Goal: Task Accomplishment & Management: Use online tool/utility

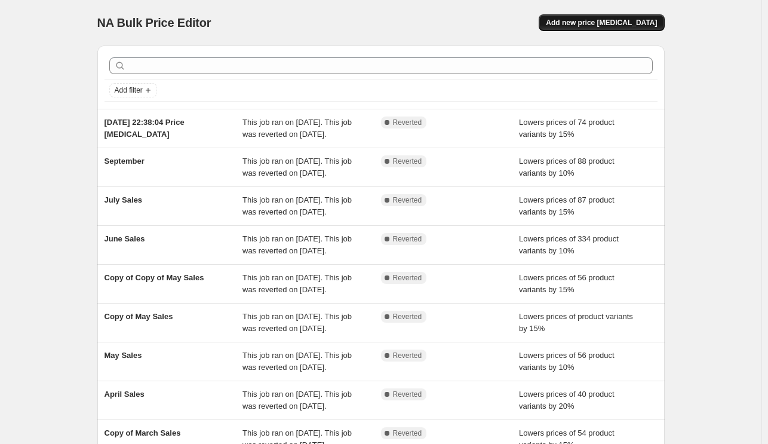
click at [657, 23] on span "Add new price [MEDICAL_DATA]" at bounding box center [601, 23] width 111 height 10
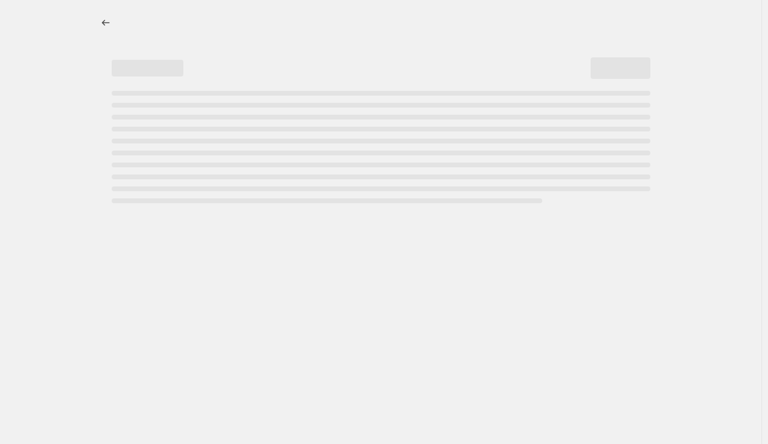
select select "percentage"
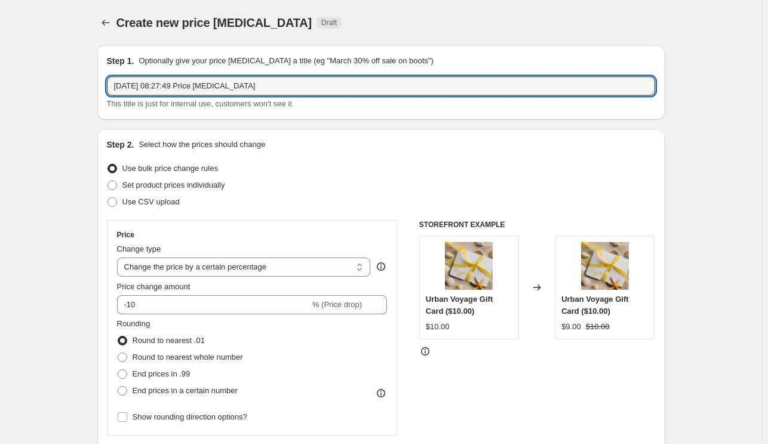
drag, startPoint x: 273, startPoint y: 86, endPoint x: -211, endPoint y: 10, distance: 490.8
click at [0, 10] on html "Home Settings Plans Skip to content Create new price [MEDICAL_DATA]. This page …" at bounding box center [384, 222] width 768 height 444
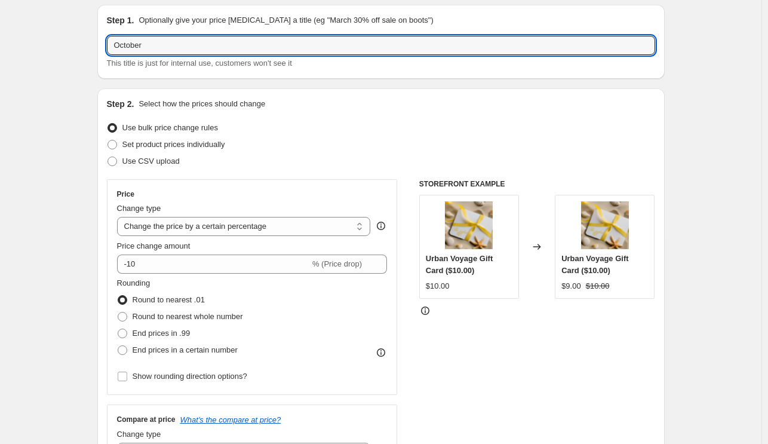
scroll to position [60, 0]
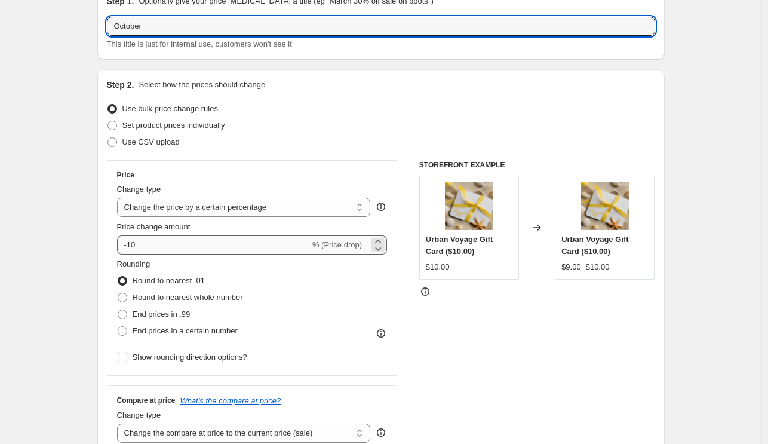
type input "October"
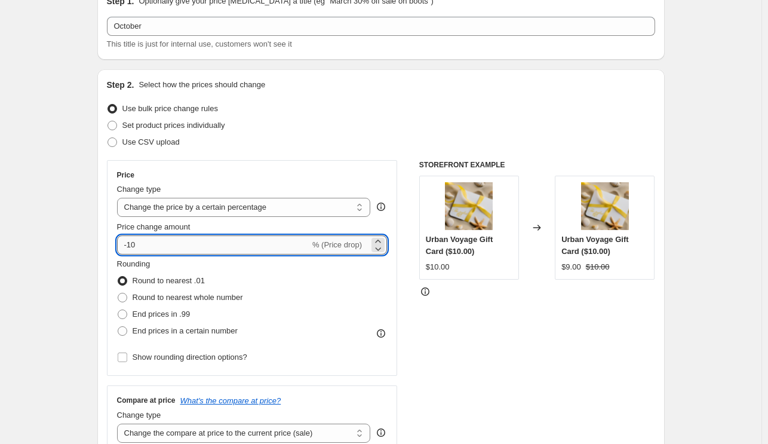
click at [135, 244] on input "-10" at bounding box center [213, 244] width 193 height 19
type input "-20"
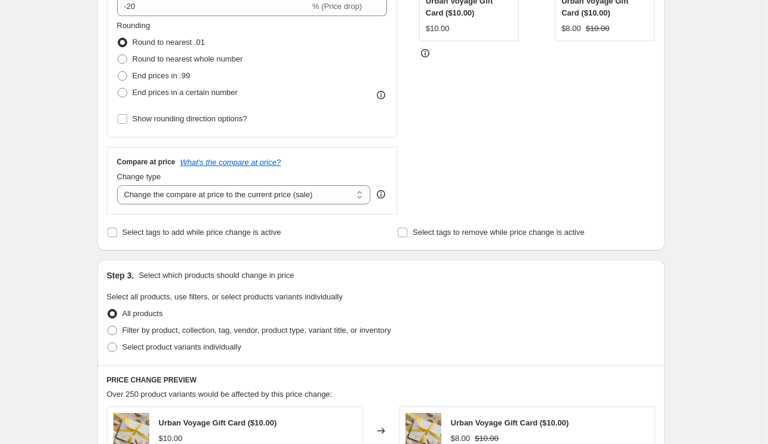
scroll to position [299, 0]
click at [210, 234] on span "Select tags to add while price change is active" at bounding box center [201, 231] width 159 height 9
click at [117, 234] on input "Select tags to add while price change is active" at bounding box center [112, 232] width 10 height 10
checkbox input "true"
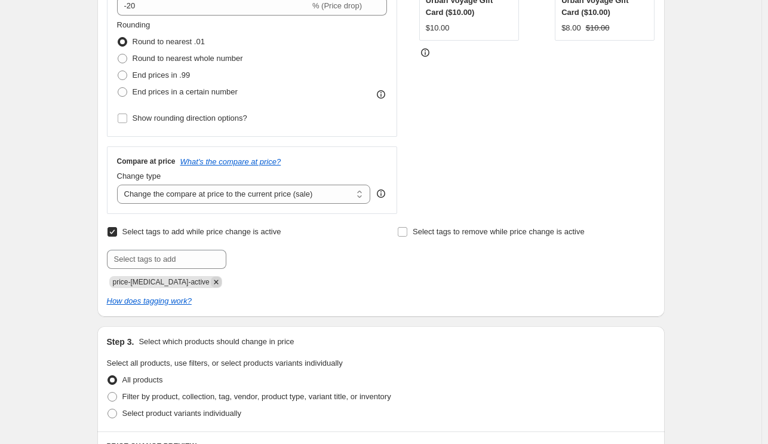
click at [211, 276] on icon "Remove price-change-job-active" at bounding box center [216, 281] width 11 height 11
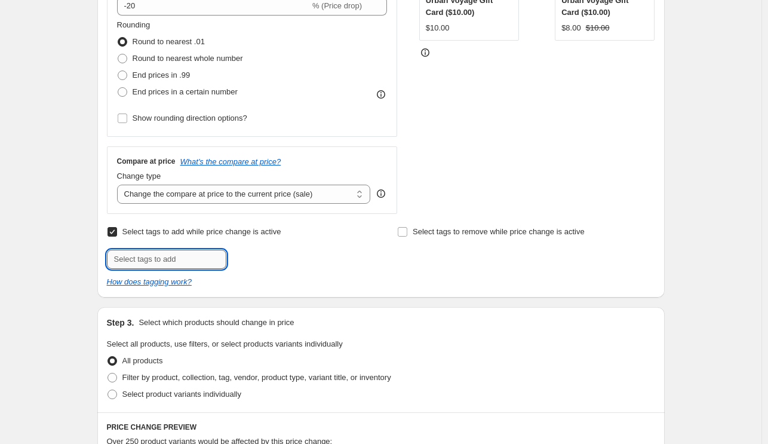
click at [199, 259] on input "text" at bounding box center [166, 259] width 119 height 19
type input "sale"
click at [297, 235] on div "Select tags to add while price change is active Submit sale Add sale" at bounding box center [235, 245] width 257 height 45
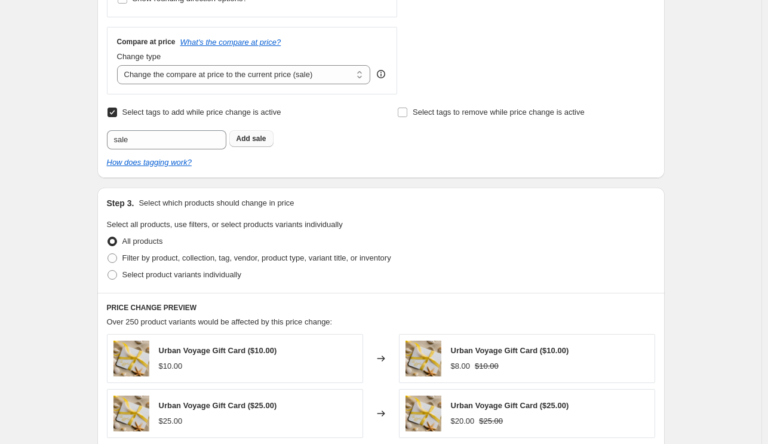
click at [250, 142] on b "Add" at bounding box center [243, 138] width 14 height 8
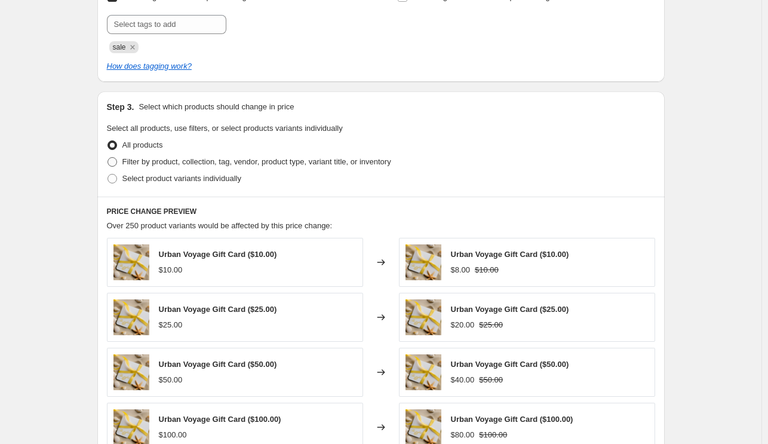
scroll to position [537, 0]
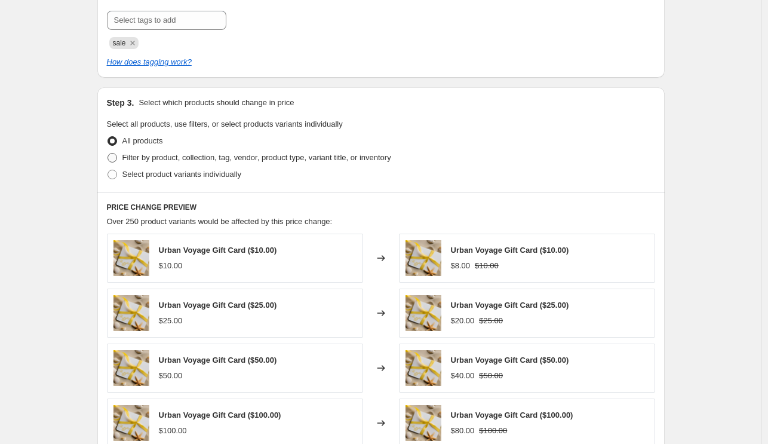
click at [179, 153] on span "Filter by product, collection, tag, vendor, product type, variant title, or inv…" at bounding box center [256, 157] width 269 height 9
click at [108, 153] on input "Filter by product, collection, tag, vendor, product type, variant title, or inv…" at bounding box center [107, 153] width 1 height 1
radio input "true"
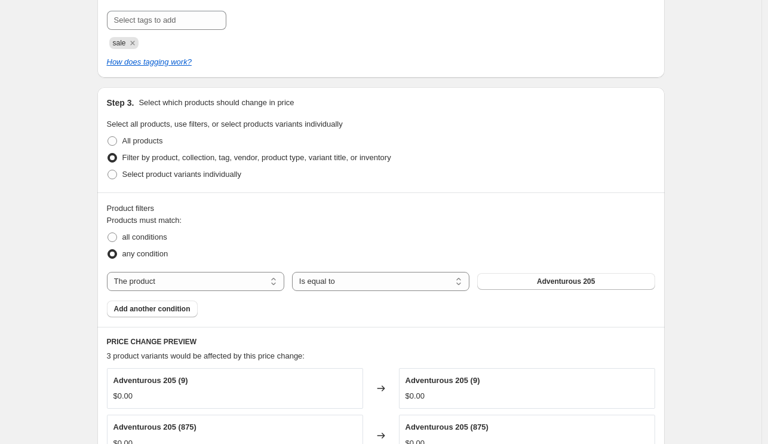
click at [192, 268] on div "Products must match: all conditions any condition The product The product's col…" at bounding box center [381, 265] width 548 height 103
click at [194, 276] on select "The product The product's collection The product's tag The product's vendor The…" at bounding box center [195, 281] width 177 height 19
select select "collection"
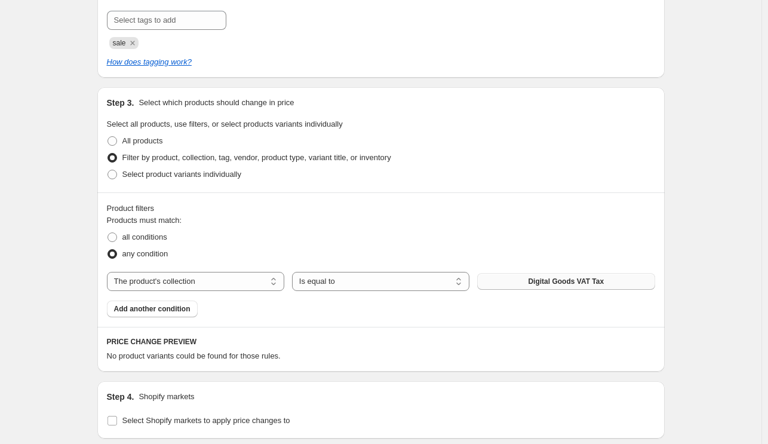
click at [568, 286] on button "Digital Goods VAT Tax" at bounding box center [565, 281] width 177 height 17
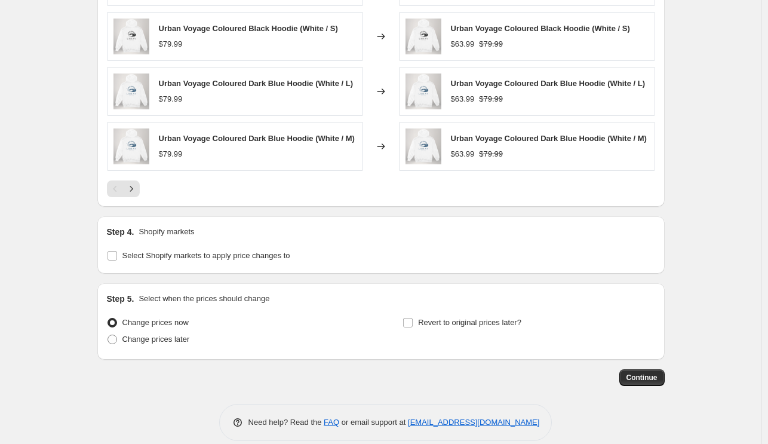
scroll to position [1015, 0]
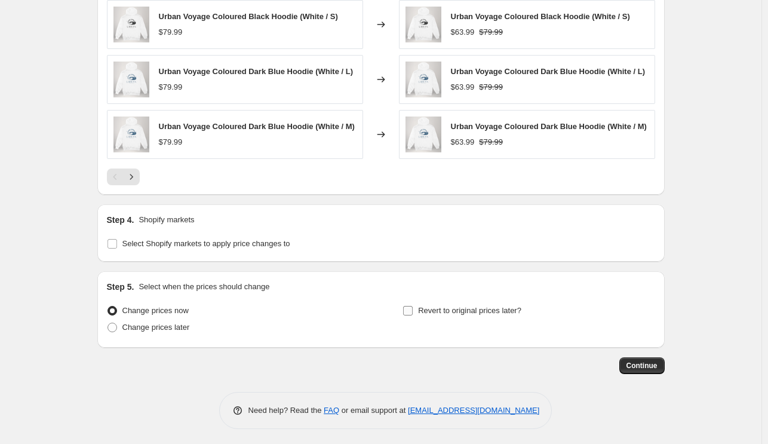
click at [417, 315] on label "Revert to original prices later?" at bounding box center [461, 310] width 119 height 17
click at [413, 315] on input "Revert to original prices later?" at bounding box center [408, 311] width 10 height 10
checkbox input "true"
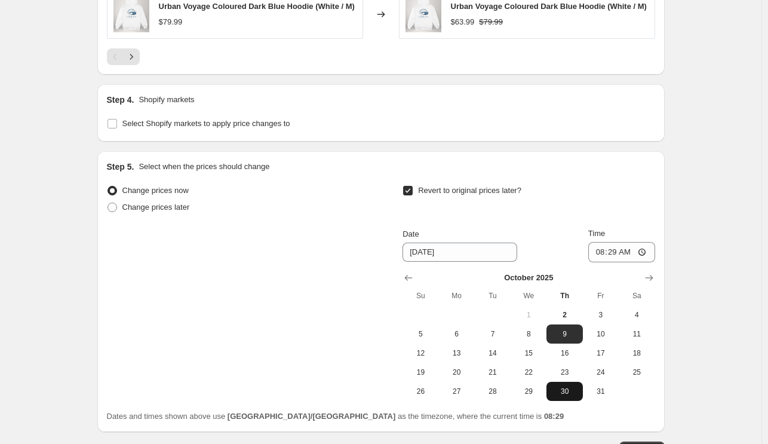
scroll to position [1194, 0]
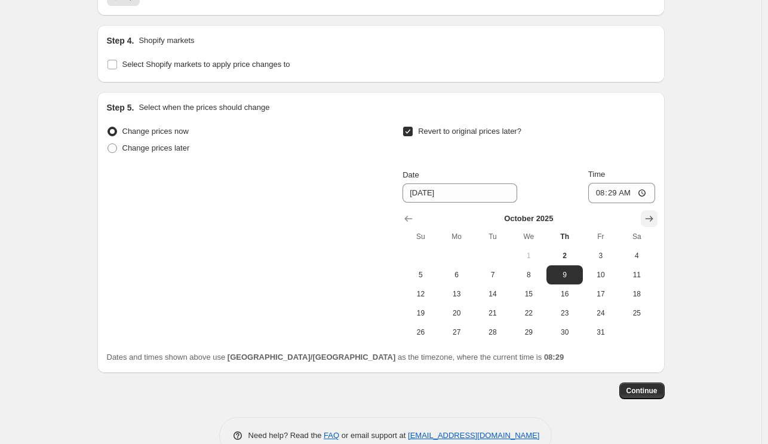
click at [652, 216] on icon "Show next month, November 2025" at bounding box center [649, 219] width 12 height 12
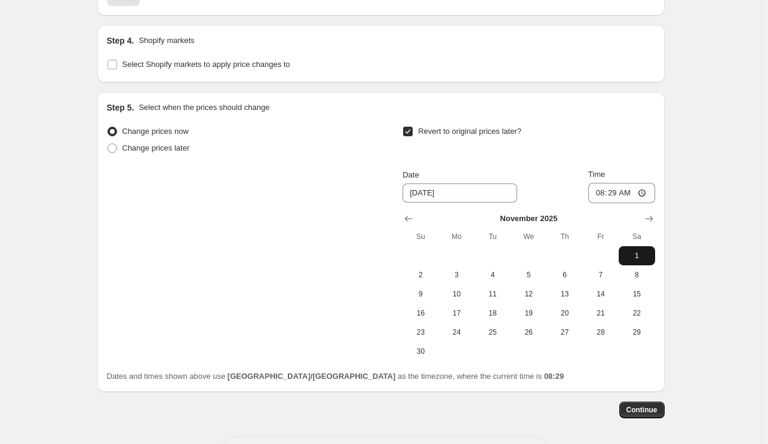
click at [638, 251] on button "1" at bounding box center [637, 255] width 36 height 19
type input "[DATE]"
click at [648, 193] on input "08:29" at bounding box center [621, 193] width 67 height 20
type input "00:00"
click at [665, 116] on div "Step 5. Select when the prices should change Change prices now Change prices la…" at bounding box center [380, 242] width 567 height 300
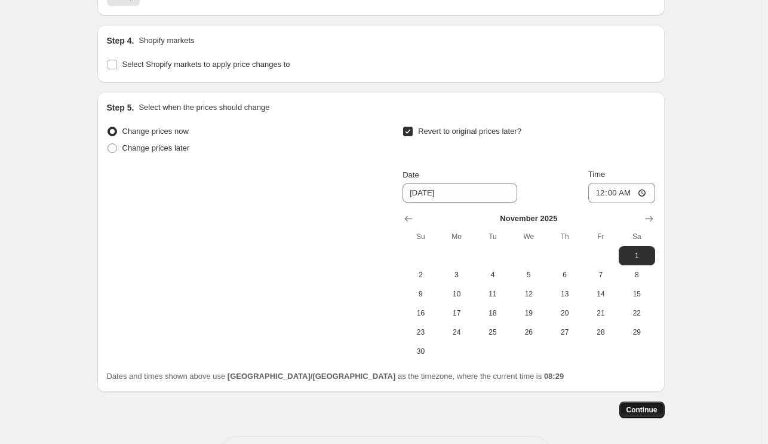
click at [649, 411] on span "Continue" at bounding box center [641, 410] width 31 height 10
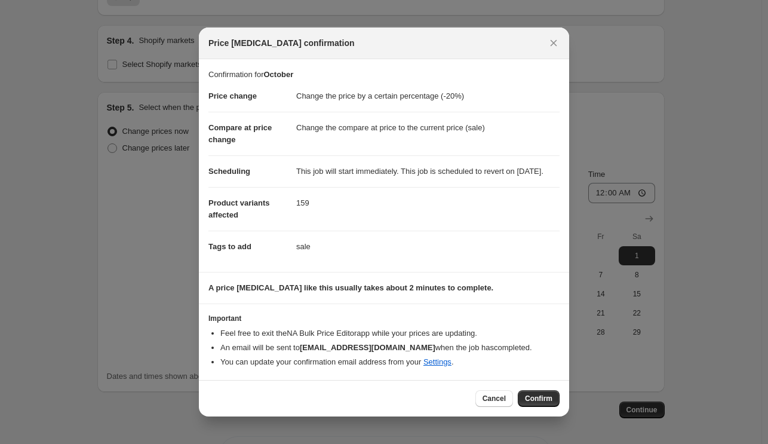
click at [542, 394] on div "Cancel Confirm" at bounding box center [384, 398] width 370 height 36
click at [541, 399] on span "Confirm" at bounding box center [538, 399] width 27 height 10
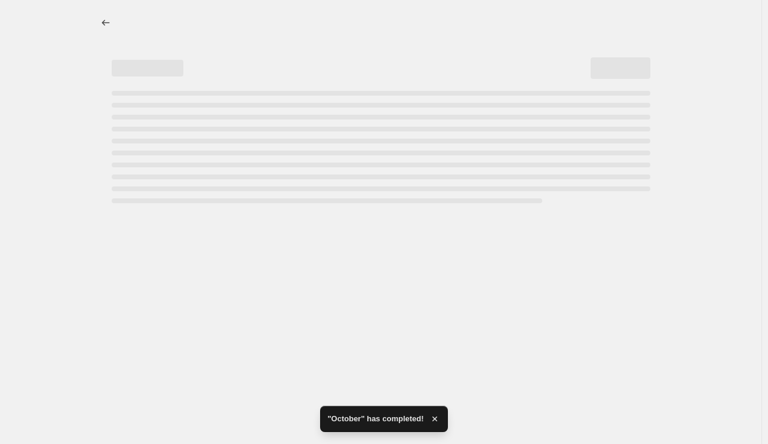
select select "percentage"
select select "collection"
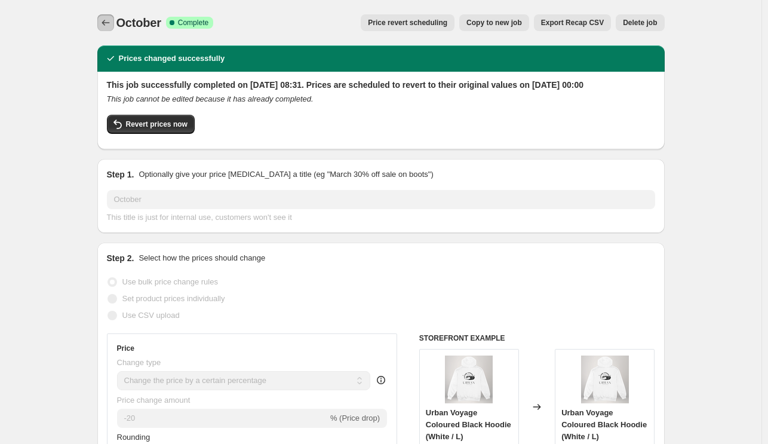
click at [104, 30] on button "Price change jobs" at bounding box center [105, 22] width 17 height 17
